Goal: Navigation & Orientation: Find specific page/section

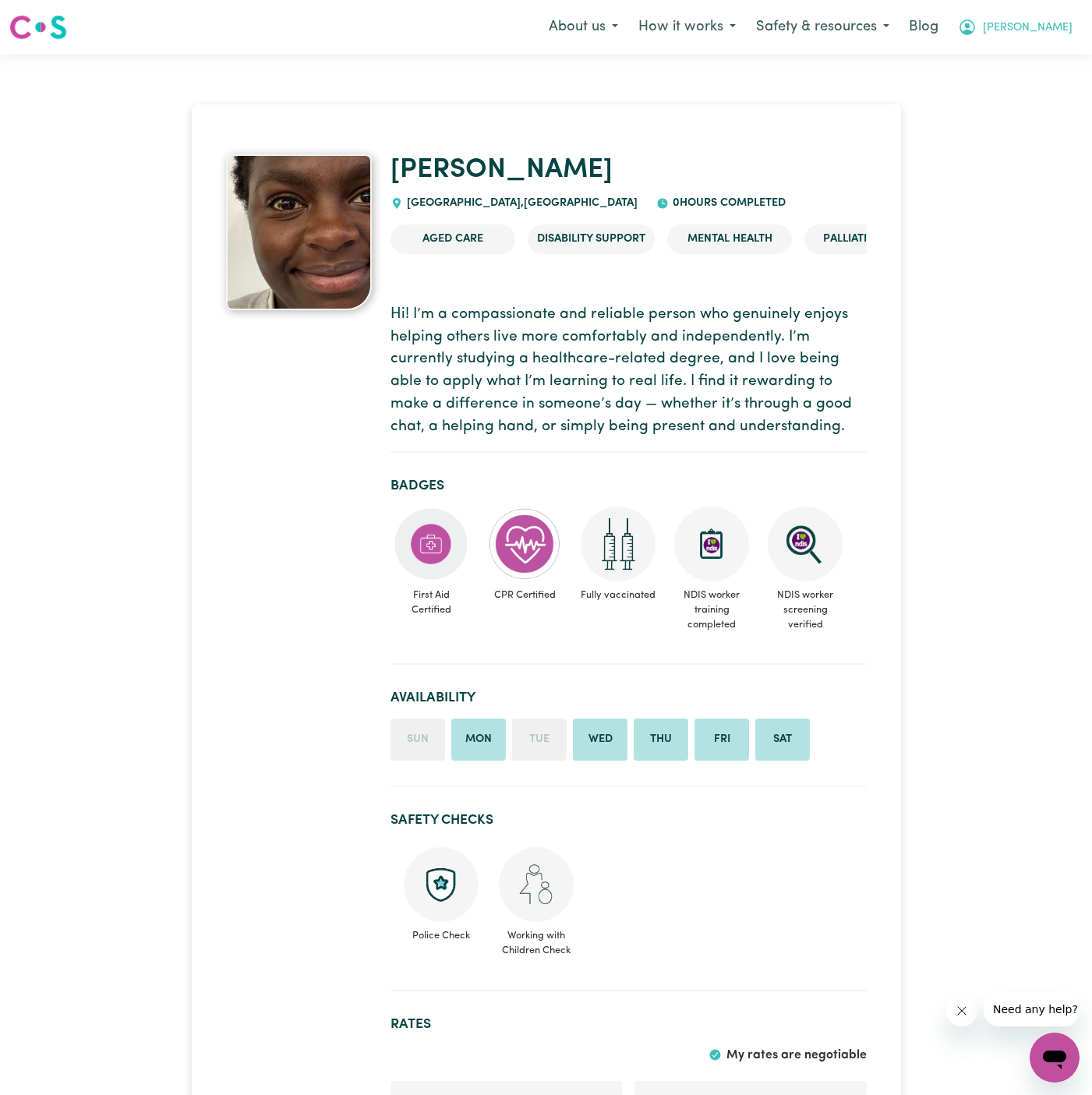
click at [1054, 25] on span "[PERSON_NAME]" at bounding box center [1027, 28] width 90 height 17
click at [991, 90] on link "Logout" at bounding box center [1020, 89] width 123 height 29
